Goal: Task Accomplishment & Management: Complete application form

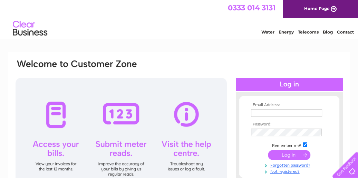
click at [269, 31] on link "Water" at bounding box center [267, 31] width 13 height 5
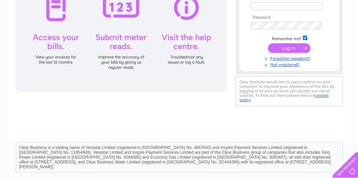
scroll to position [125, 0]
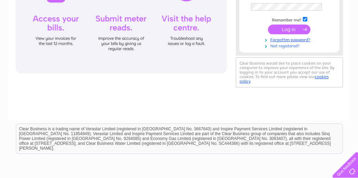
click at [288, 42] on link "Not registered?" at bounding box center [290, 45] width 78 height 7
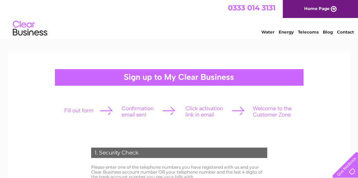
click at [181, 78] on div at bounding box center [179, 77] width 249 height 17
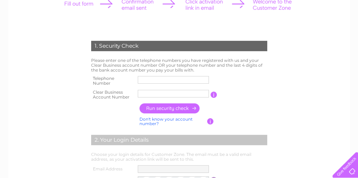
scroll to position [118, 0]
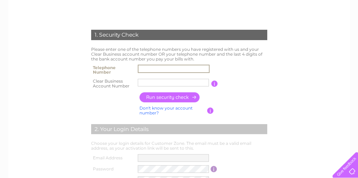
click at [149, 68] on input "text" at bounding box center [174, 69] width 72 height 8
type input "07460824281"
click at [155, 80] on input "N" at bounding box center [173, 83] width 71 height 8
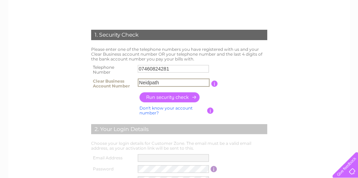
click at [163, 79] on input "Neidpath" at bounding box center [174, 82] width 72 height 8
click at [167, 77] on td "Neidpath" at bounding box center [173, 84] width 75 height 14
click at [166, 79] on input "Neidpath" at bounding box center [174, 82] width 72 height 8
type input "N"
type input "c"
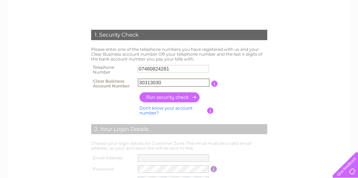
type input "30313030"
click at [168, 97] on input "button" at bounding box center [170, 97] width 61 height 10
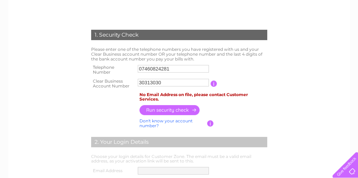
click at [171, 107] on input "button" at bounding box center [170, 110] width 61 height 10
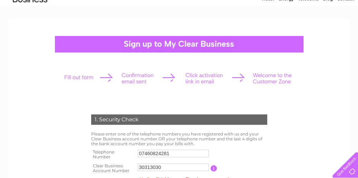
scroll to position [0, 0]
